Goal: Navigation & Orientation: Go to known website

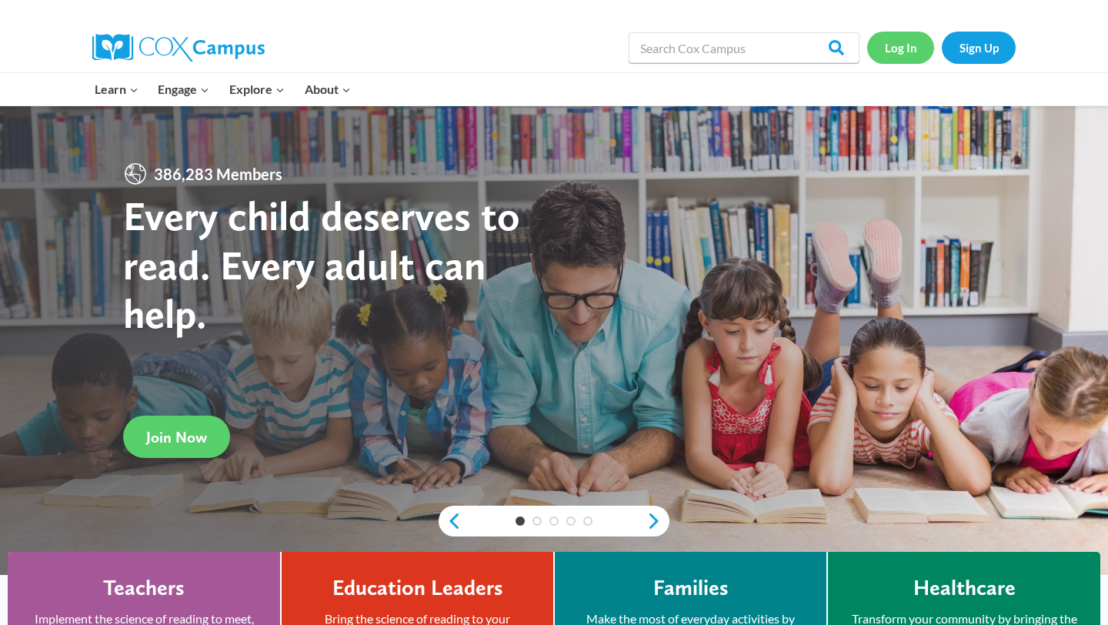
click at [902, 50] on link "Log In" at bounding box center [900, 48] width 67 height 32
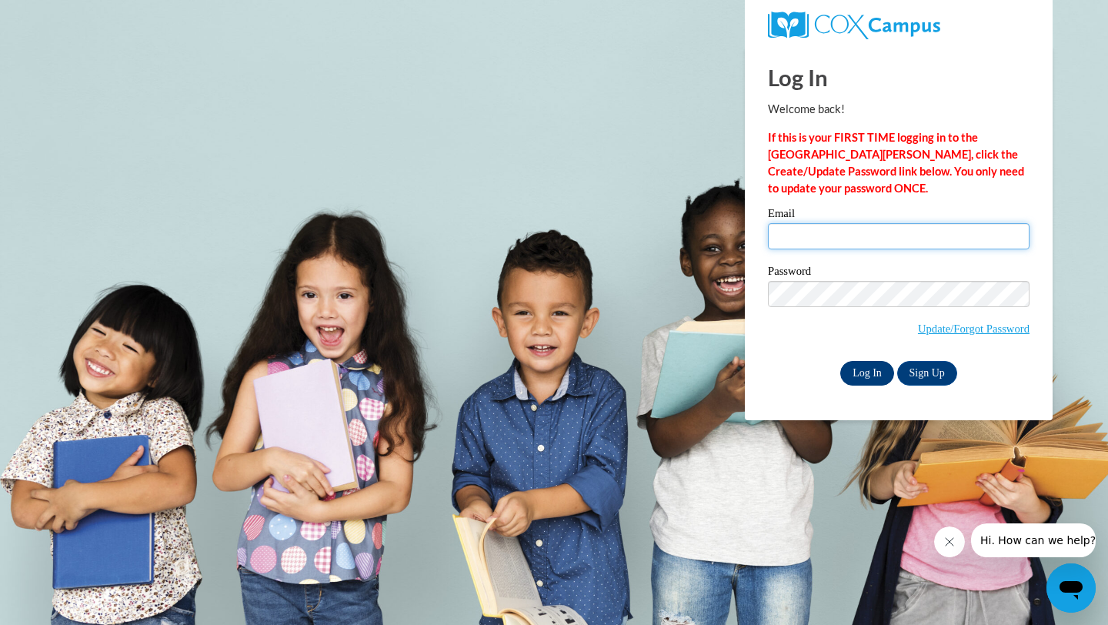
type input "[EMAIL_ADDRESS][DOMAIN_NAME]"
click at [866, 372] on input "Log In" at bounding box center [867, 373] width 54 height 25
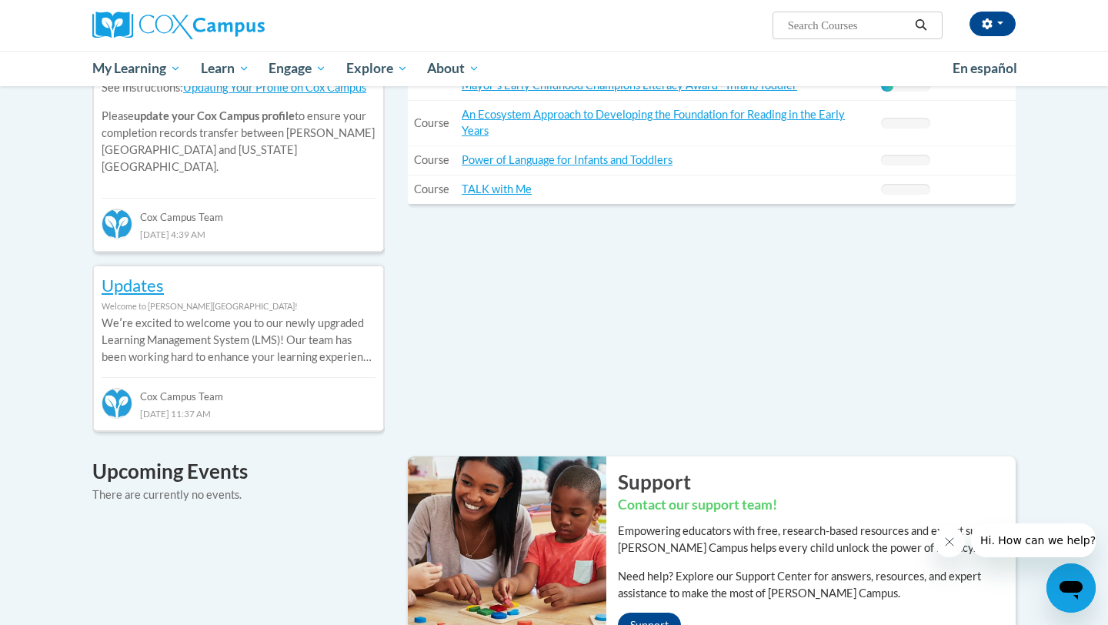
scroll to position [627, 0]
